Goal: Find specific page/section: Find specific page/section

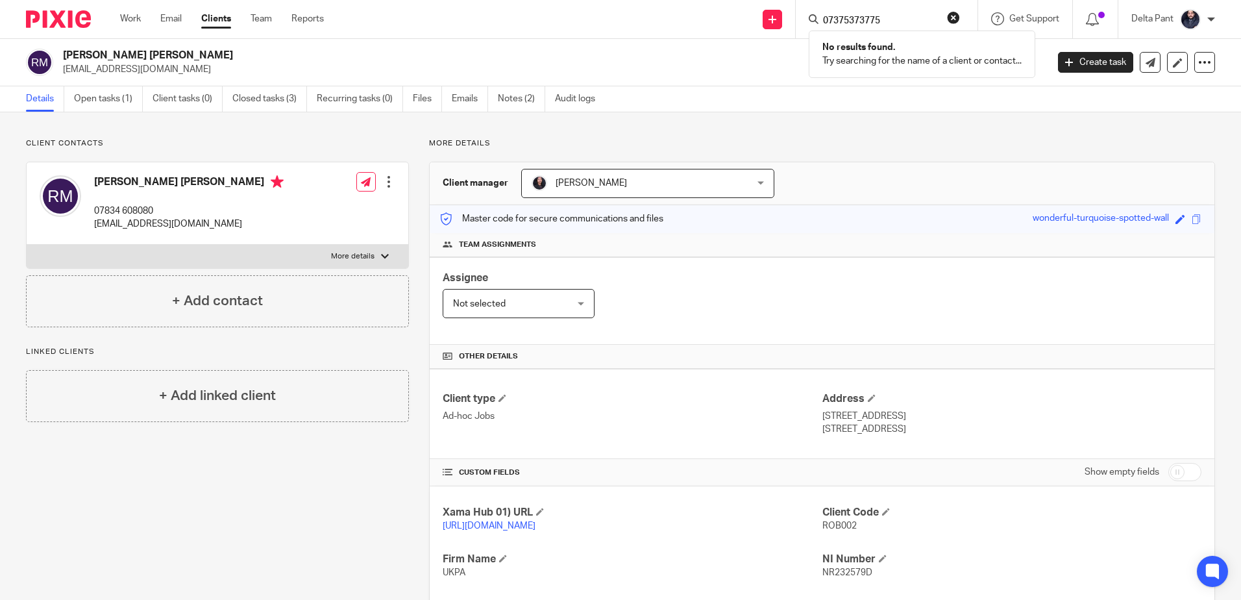
type input "07375373775"
click at [953, 13] on button "reset" at bounding box center [953, 17] width 13 height 13
click at [885, 16] on input "Search" at bounding box center [880, 22] width 117 height 12
paste input "[EMAIL_ADDRESS][DOMAIN_NAME]"
type input "[EMAIL_ADDRESS][DOMAIN_NAME]"
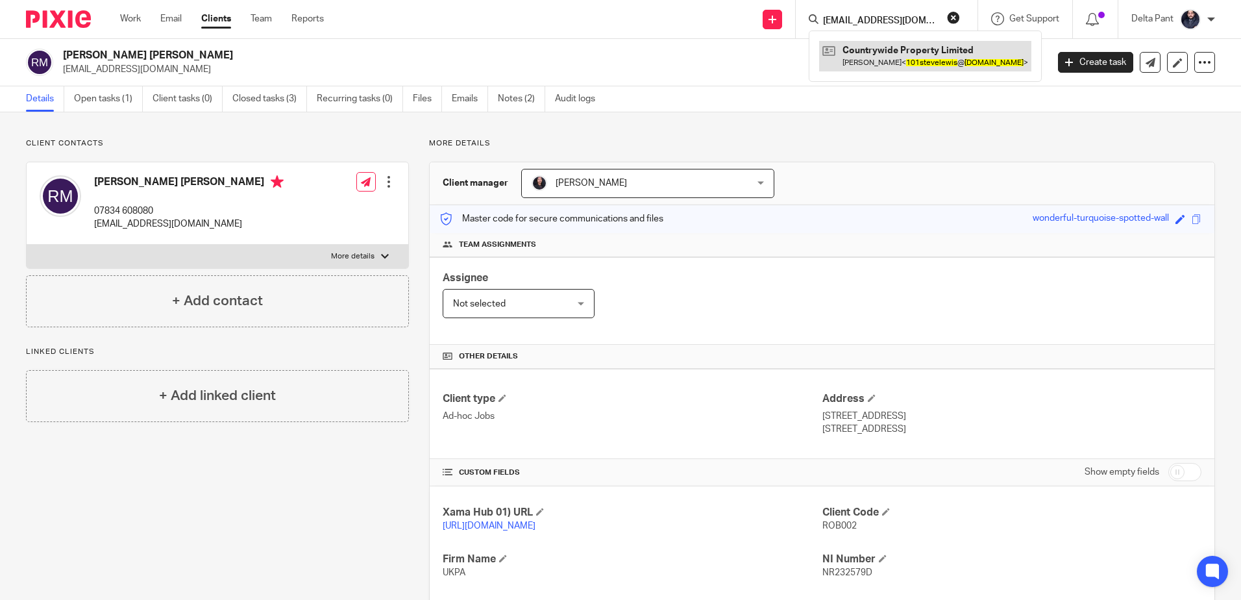
click at [871, 43] on link at bounding box center [925, 56] width 212 height 30
